Goal: Task Accomplishment & Management: Complete application form

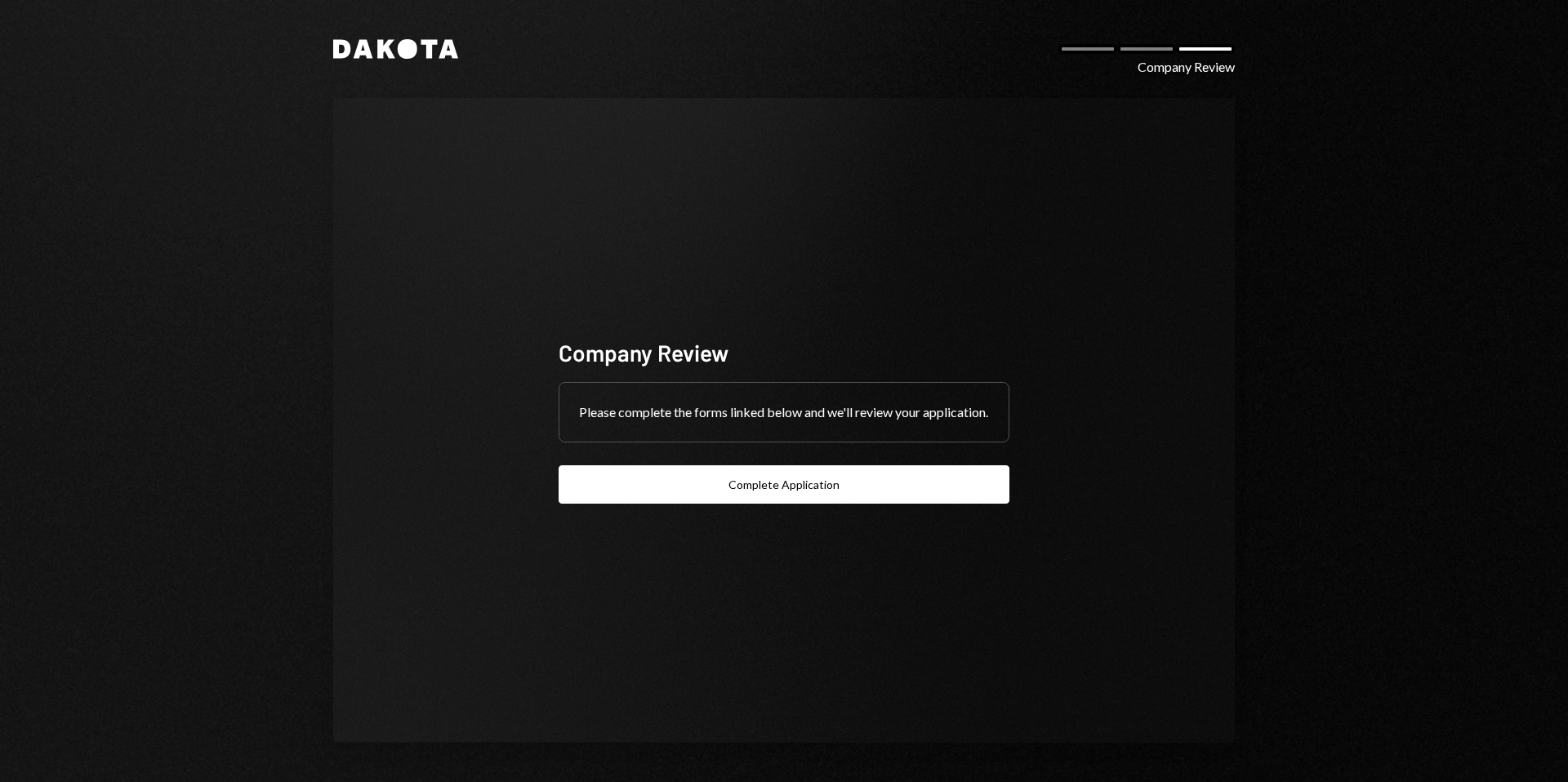
click at [390, 44] on icon at bounding box center [386, 50] width 18 height 19
click at [369, 43] on icon "Dakota" at bounding box center [395, 49] width 125 height 20
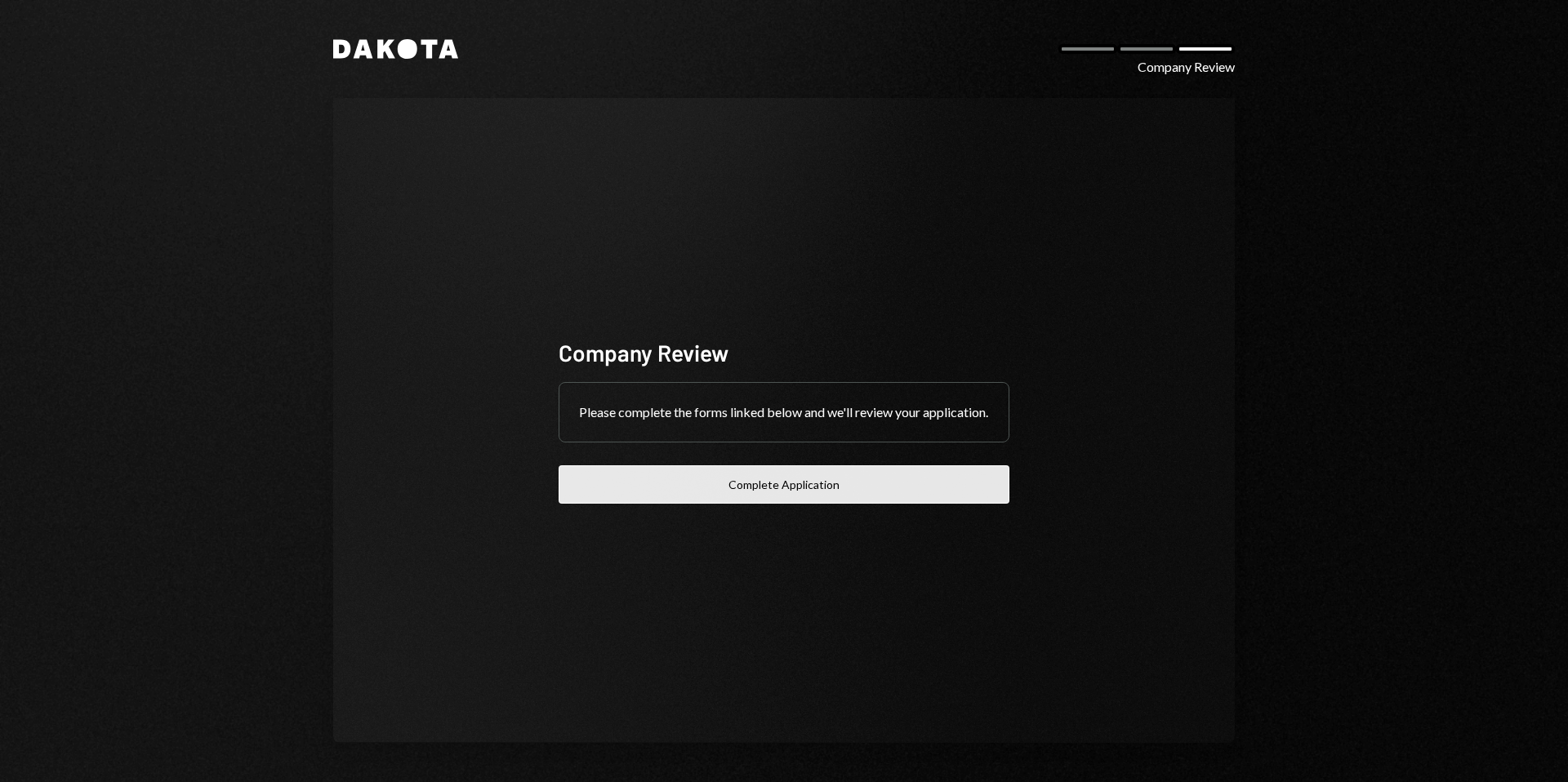
click at [659, 493] on button "Complete Application" at bounding box center [784, 484] width 451 height 38
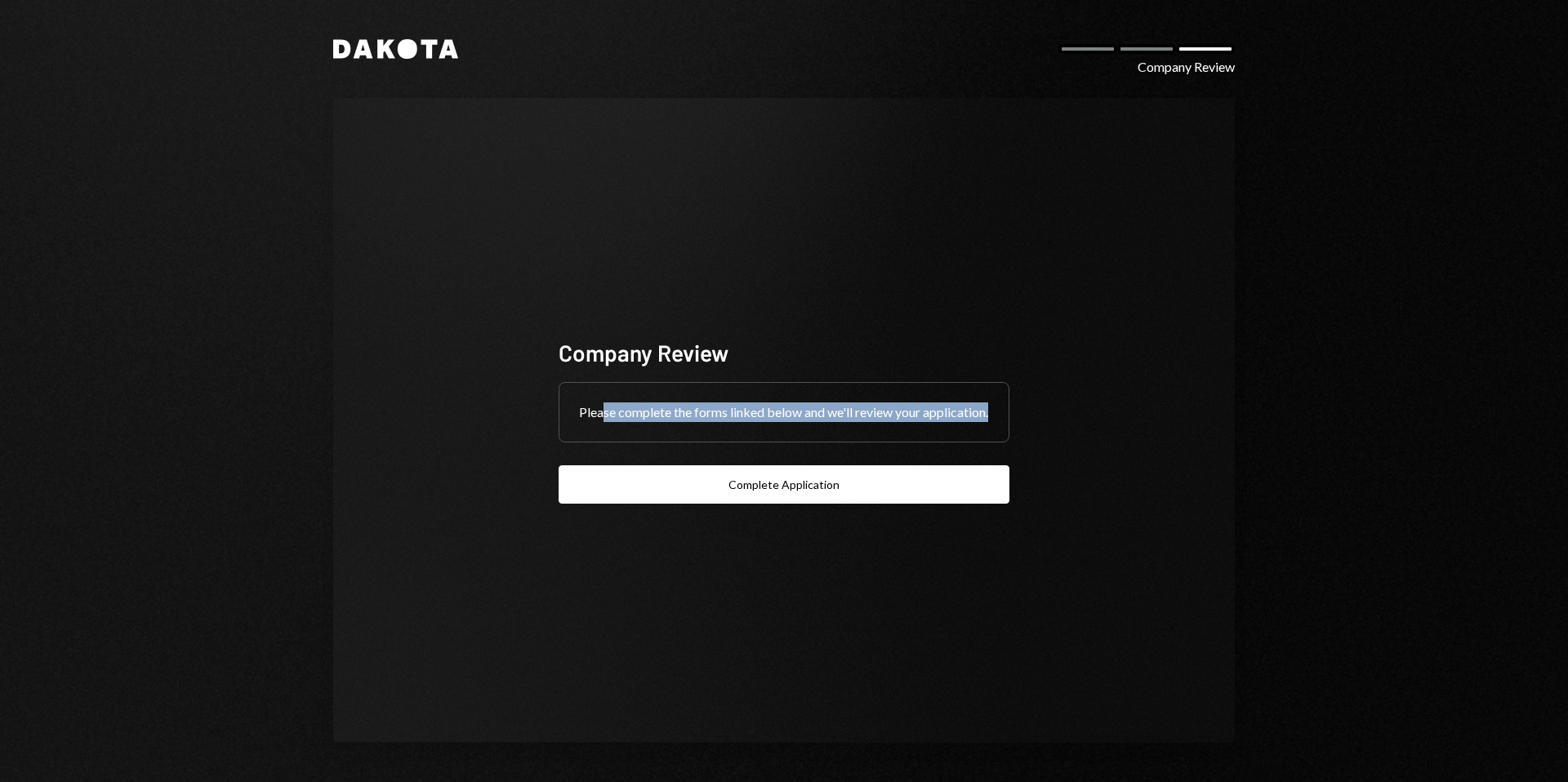
drag, startPoint x: 665, startPoint y: 429, endPoint x: 601, endPoint y: 397, distance: 71.6
click at [601, 397] on div "Please complete the forms linked below and we'll review your application." at bounding box center [784, 413] width 449 height 59
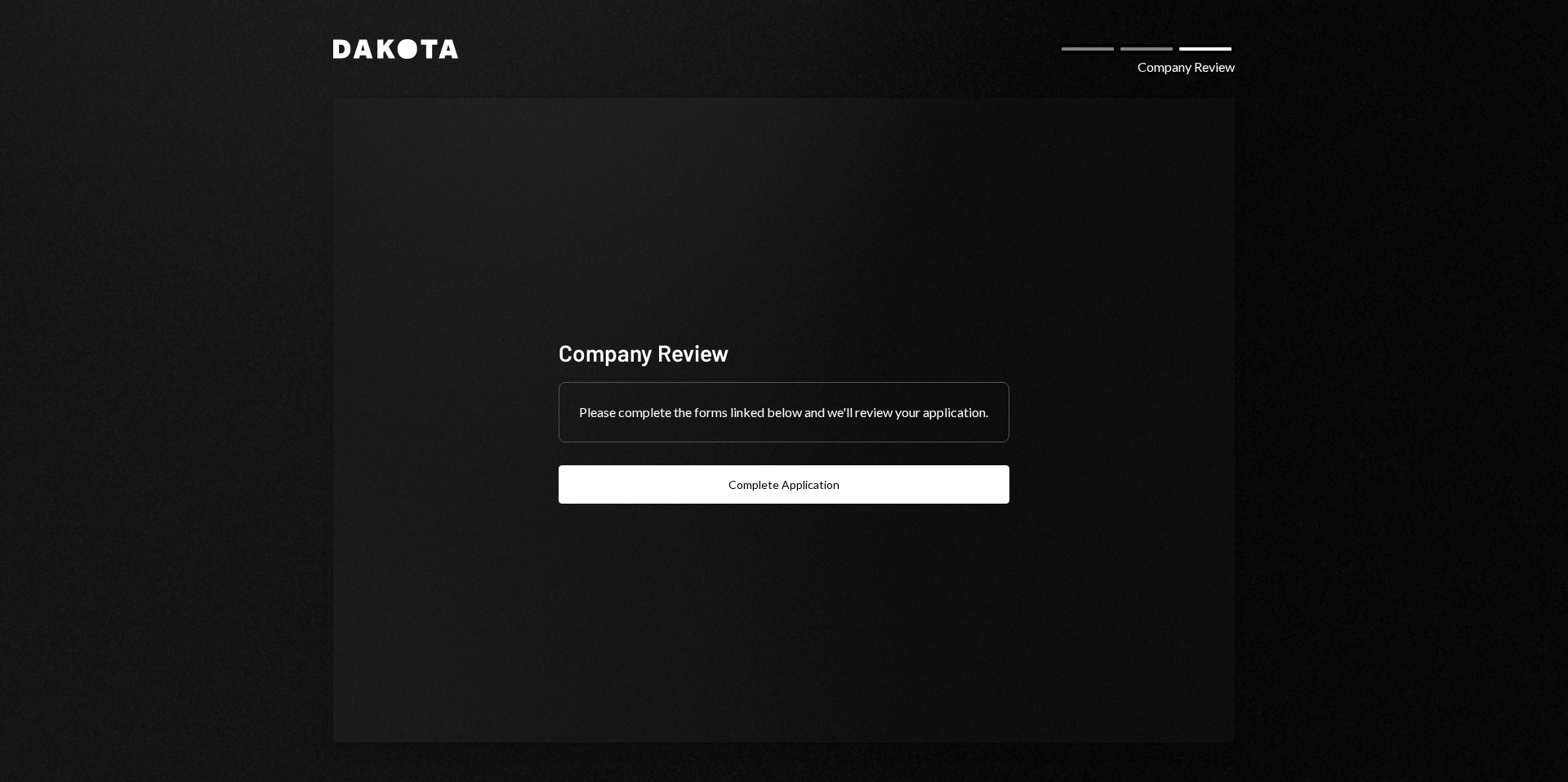
click at [354, 163] on div "Company Review Please complete the forms linked below and we'll review your app…" at bounding box center [784, 421] width 902 height 645
click at [1175, 67] on div "Company Review" at bounding box center [1186, 67] width 98 height 20
click at [1176, 68] on div "Company Review" at bounding box center [1186, 67] width 98 height 20
click at [433, 55] on icon "Dakota" at bounding box center [395, 49] width 125 height 20
click at [422, 54] on icon "Dakota" at bounding box center [395, 49] width 125 height 20
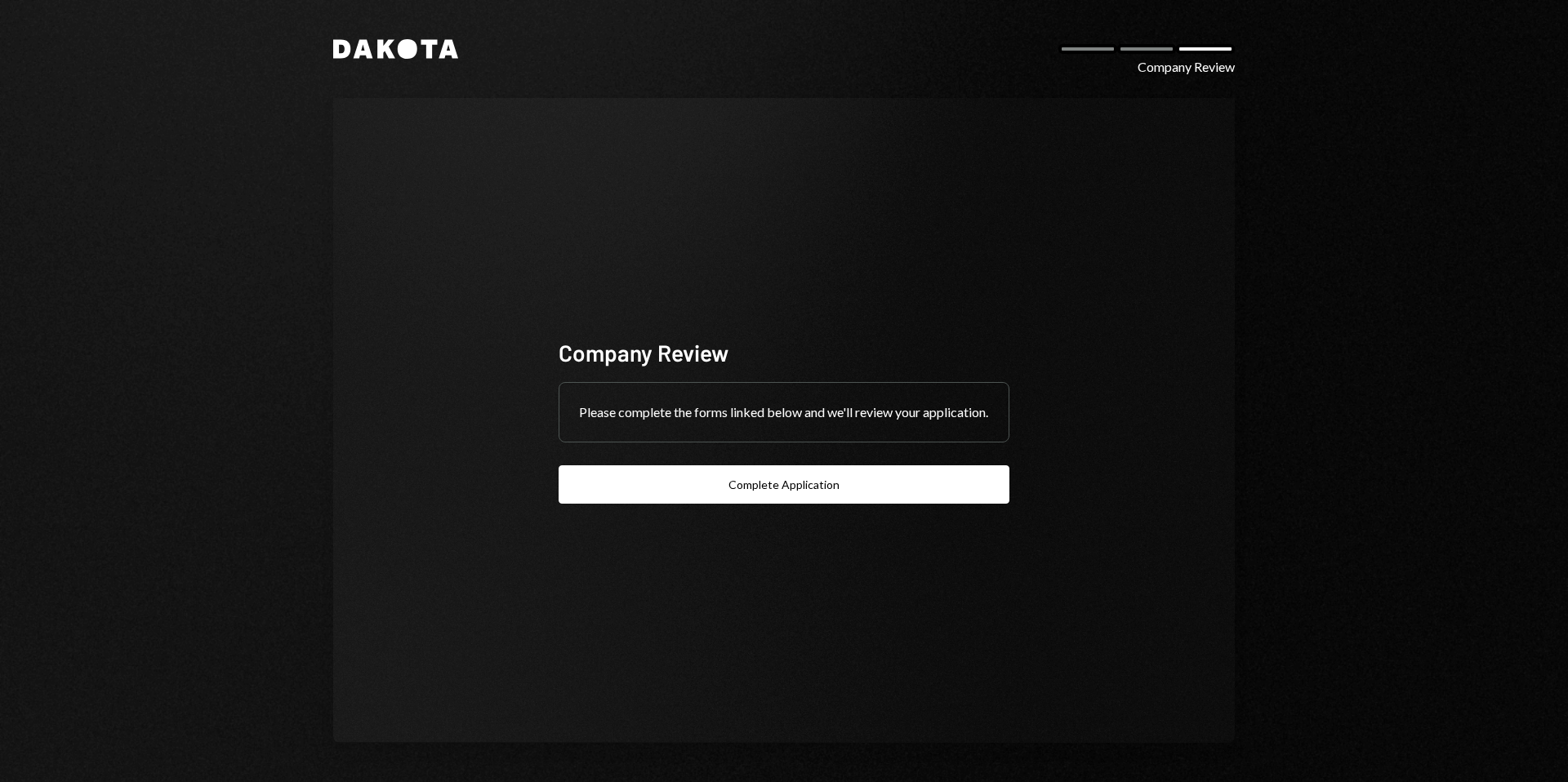
click at [422, 54] on icon "Dakota" at bounding box center [395, 49] width 125 height 20
click at [421, 53] on icon "Dakota" at bounding box center [395, 49] width 125 height 20
click at [411, 50] on icon at bounding box center [408, 49] width 20 height 20
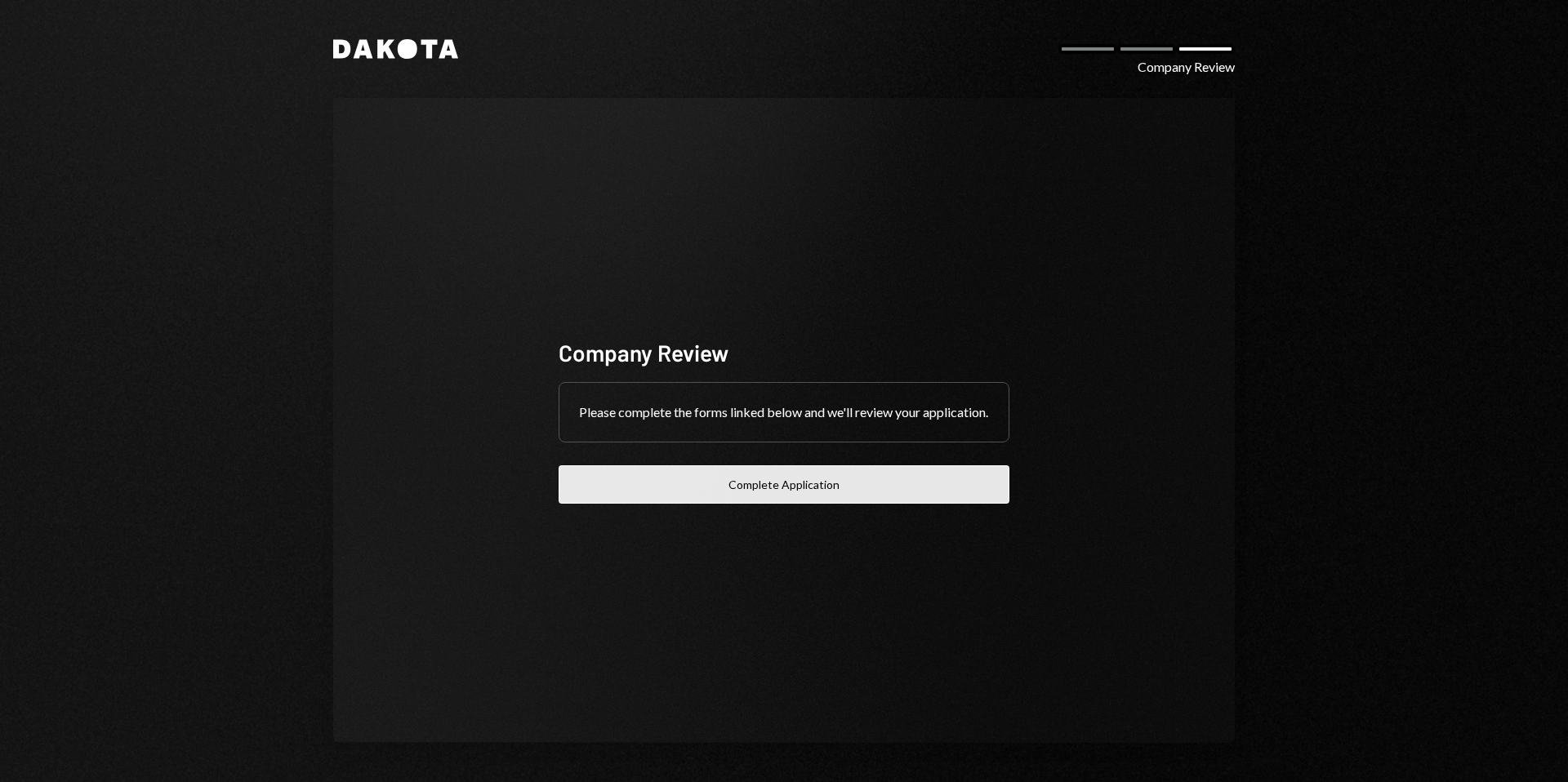
click at [747, 480] on button "Complete Application" at bounding box center [784, 484] width 451 height 38
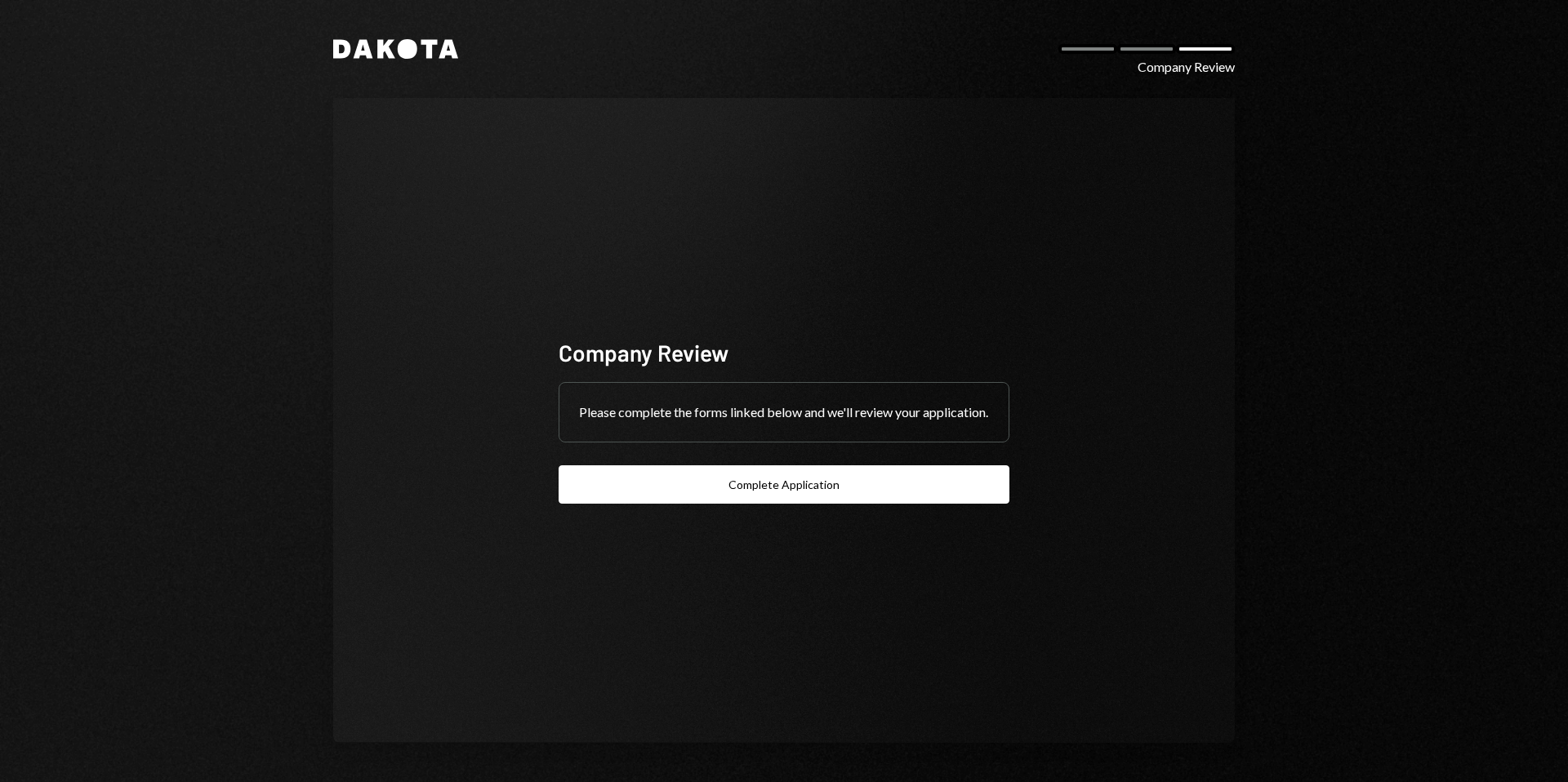
click at [599, 10] on div "Dakota Company Review Company Review Please complete the forms linked below and…" at bounding box center [784, 391] width 1568 height 782
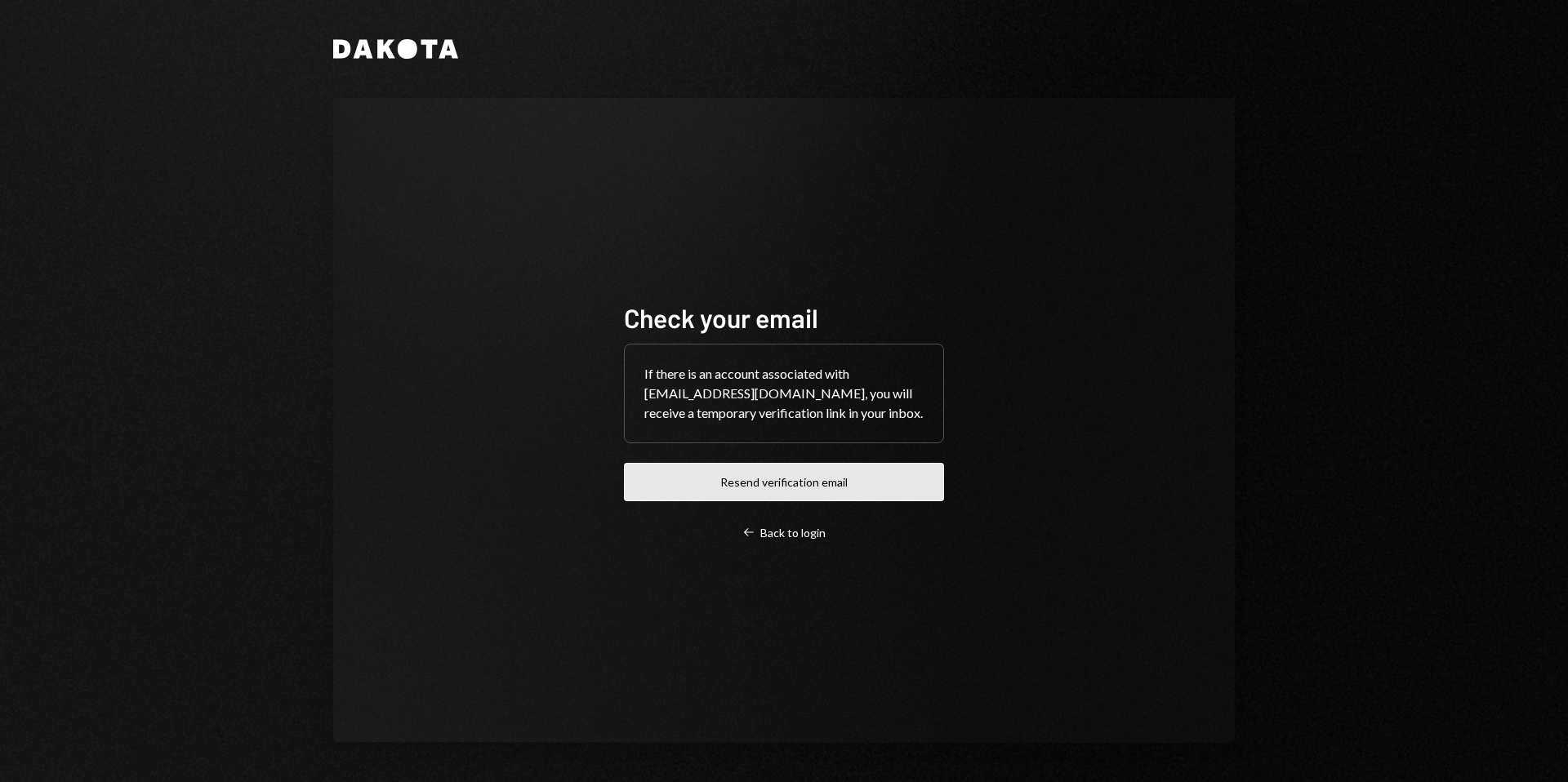
click at [727, 490] on button "Resend verification email" at bounding box center [784, 482] width 321 height 38
